Goal: Communication & Community: Participate in discussion

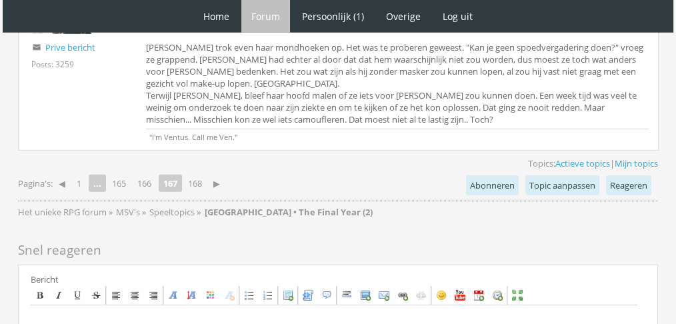
scroll to position [3927, 0]
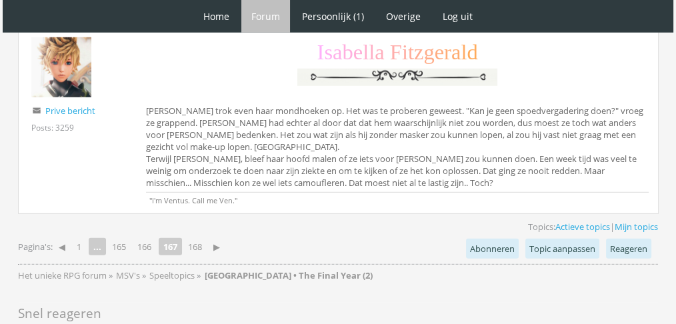
paste textarea "Het was een bijzonder avondmaal. Eerst al door een of andere stunt die bij de G…"
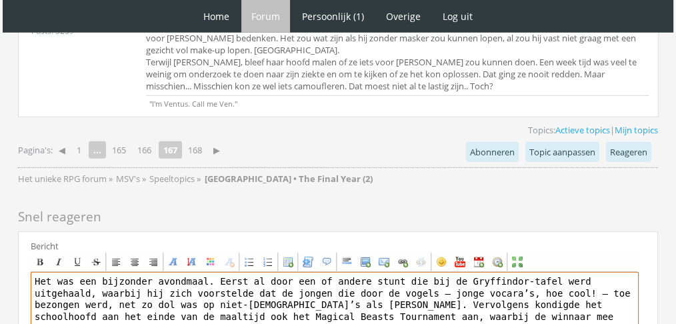
scroll to position [4029, 0]
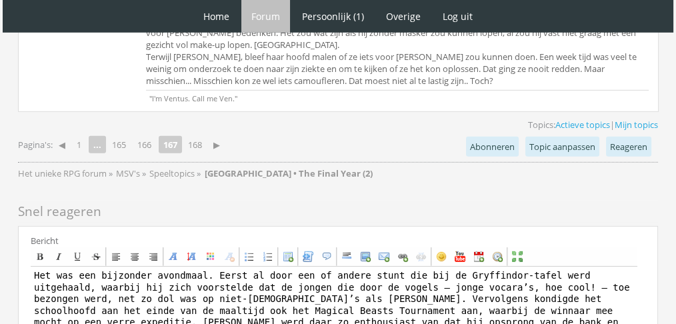
drag, startPoint x: 675, startPoint y: 296, endPoint x: 682, endPoint y: 269, distance: 28.3
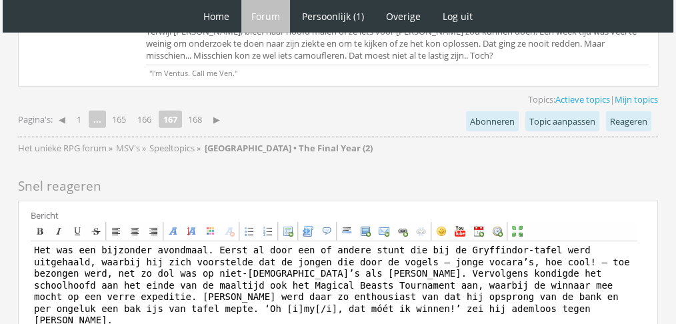
scroll to position [4049, 0]
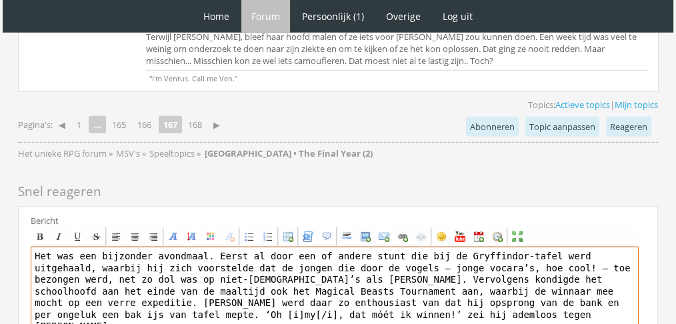
paste textarea "LEE [center][b][font=Book Antiqua][size=6][color=#821B7F]L[/color][color=#77188…"
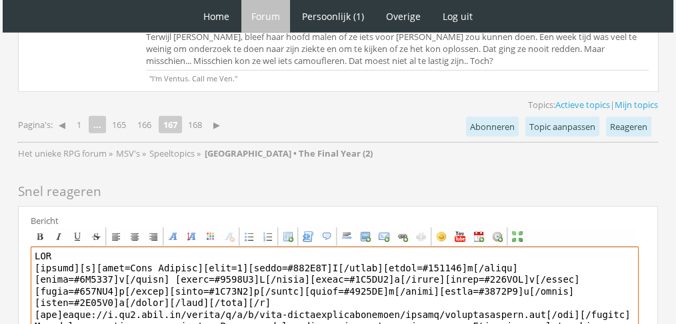
drag, startPoint x: 68, startPoint y: 143, endPoint x: 1, endPoint y: 135, distance: 67.7
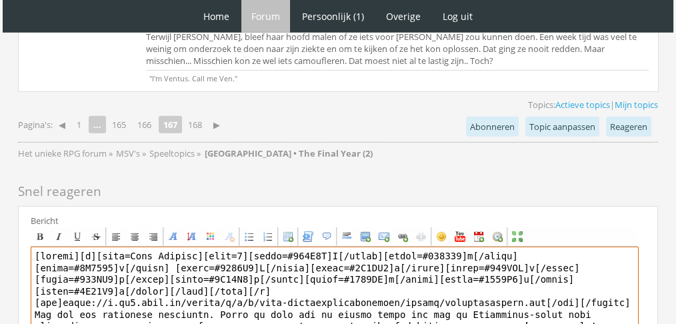
scroll to position [4174, 0]
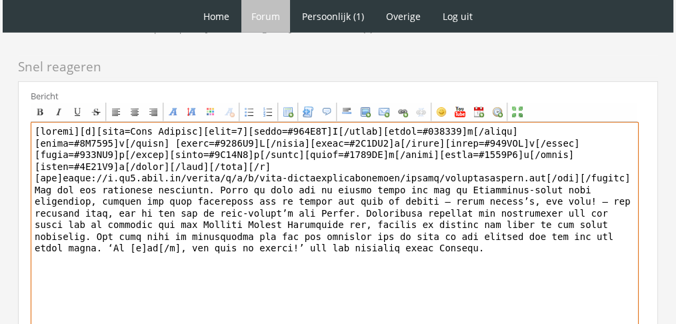
type textarea "[center][b][font=Book Antiqua][size=6][color=#821B7F]L[/color][color=#771889]e[…"
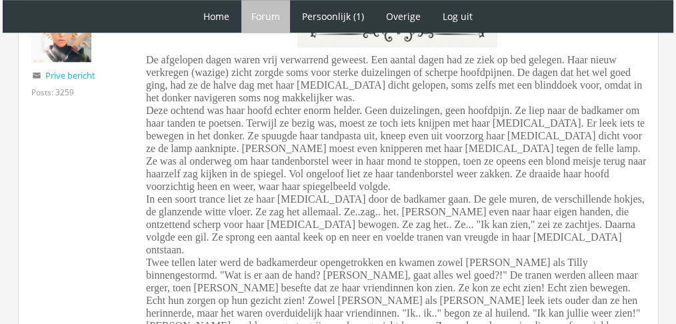
scroll to position [982, 0]
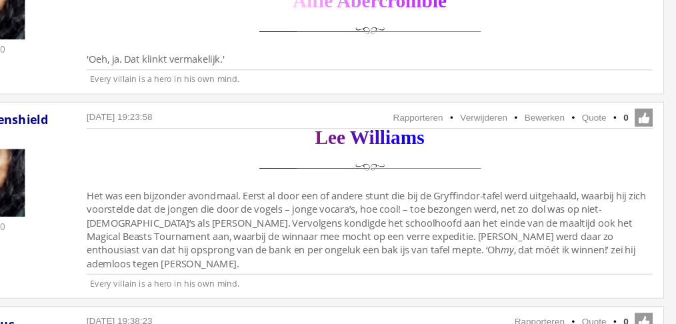
scroll to position [1679, 0]
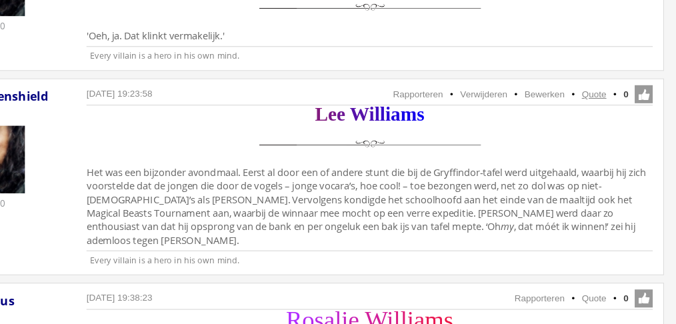
click at [592, 115] on link "Quote" at bounding box center [597, 119] width 22 height 9
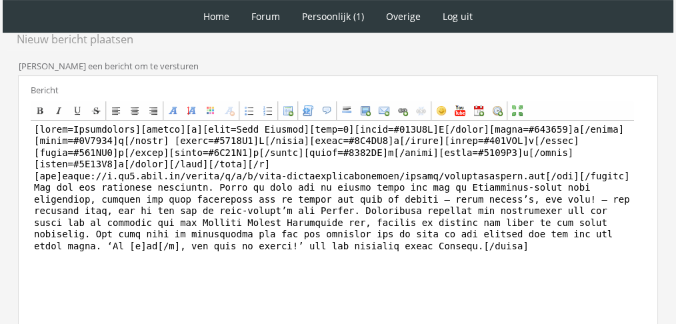
scroll to position [381, 0]
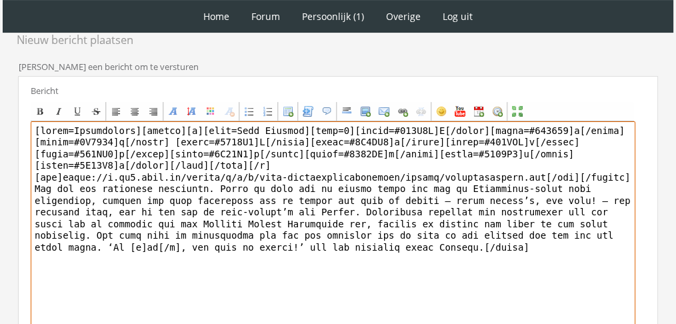
drag, startPoint x: 240, startPoint y: 269, endPoint x: 31, endPoint y: 186, distance: 224.4
click at [31, 186] on textarea "To enrich screen reader interactions, please activate Accessibility in Grammarl…" at bounding box center [333, 244] width 605 height 247
drag, startPoint x: 174, startPoint y: 251, endPoint x: 6, endPoint y: 186, distance: 180.0
click at [6, 186] on div "RPG Realm Ingelogd als Oakenshield Topics: Actieve topics | Mijn topics Het uni…" at bounding box center [337, 103] width 665 height 765
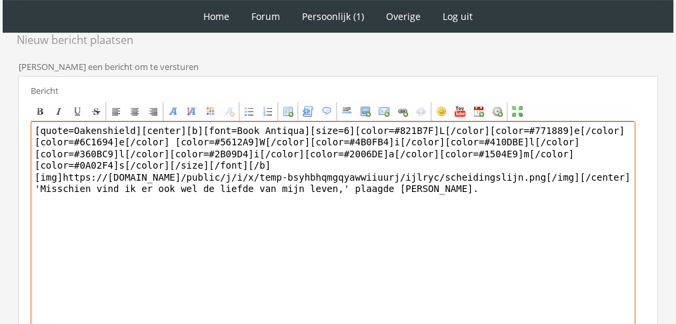
drag, startPoint x: 129, startPoint y: 127, endPoint x: 0, endPoint y: 107, distance: 130.2
click at [0, 107] on div "1 Home Forum Forum index Actieve topics Mijn topics Persoonlijk (1) Profiel Pri…" at bounding box center [338, 53] width 676 height 869
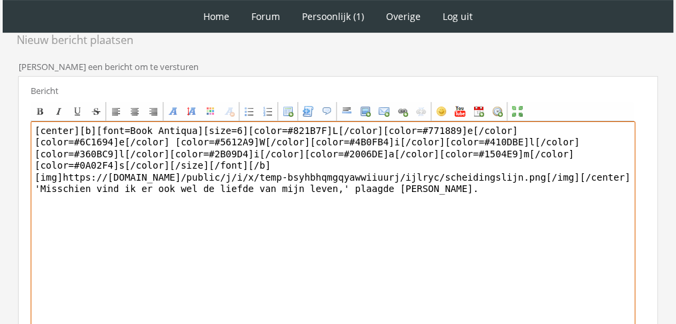
type textarea "[center][b][font=Book Antiqua][size=6][color=#821B7F]L[/color][color=#771889]e[…"
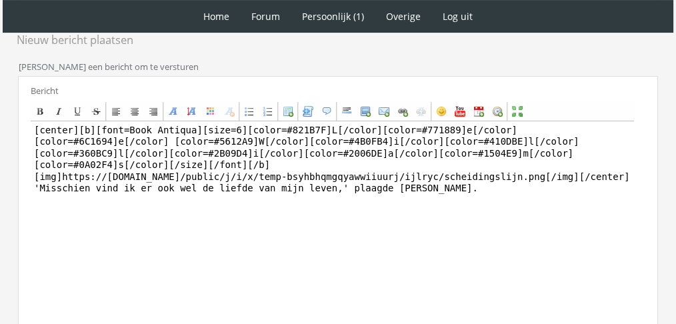
drag, startPoint x: 675, startPoint y: 194, endPoint x: 659, endPoint y: 257, distance: 65.3
click at [659, 257] on div "1 Home Forum Forum index Actieve topics Mijn topics Persoonlijk (1) Profiel Pri…" at bounding box center [338, 53] width 676 height 869
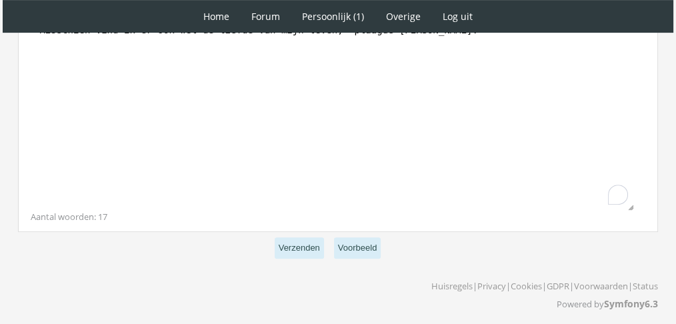
scroll to position [541, 0]
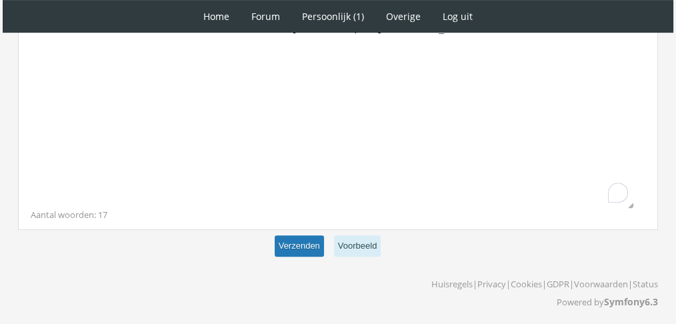
click at [320, 239] on button "Verzenden" at bounding box center [299, 246] width 49 height 22
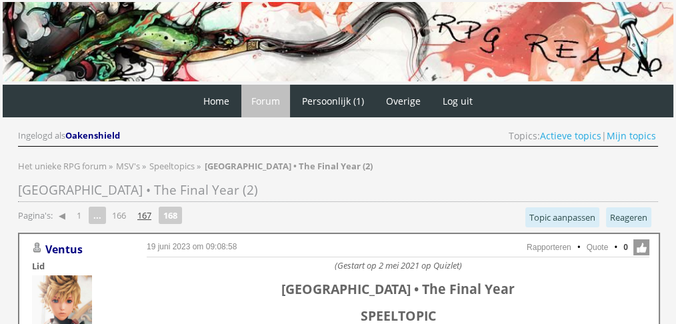
click at [139, 220] on link "167" at bounding box center [144, 215] width 25 height 19
click at [146, 217] on link "166" at bounding box center [144, 215] width 25 height 19
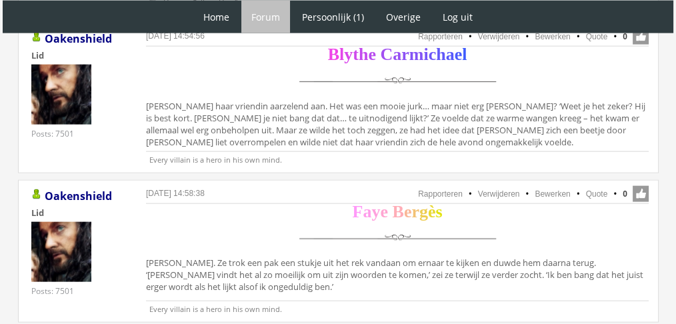
scroll to position [2973, 0]
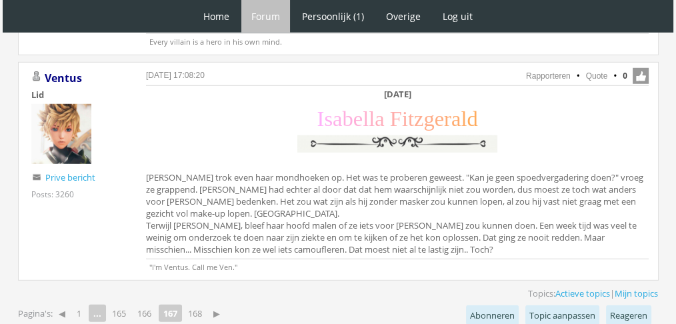
scroll to position [3871, 0]
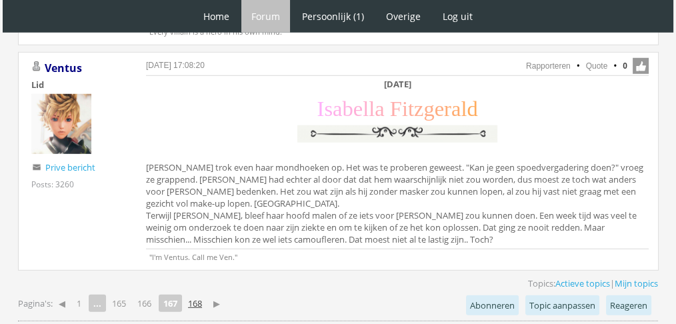
click at [201, 294] on link "168" at bounding box center [195, 303] width 25 height 19
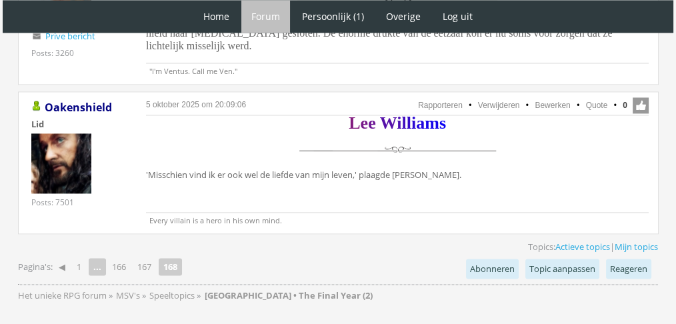
scroll to position [2067, 0]
